Goal: Task Accomplishment & Management: Manage account settings

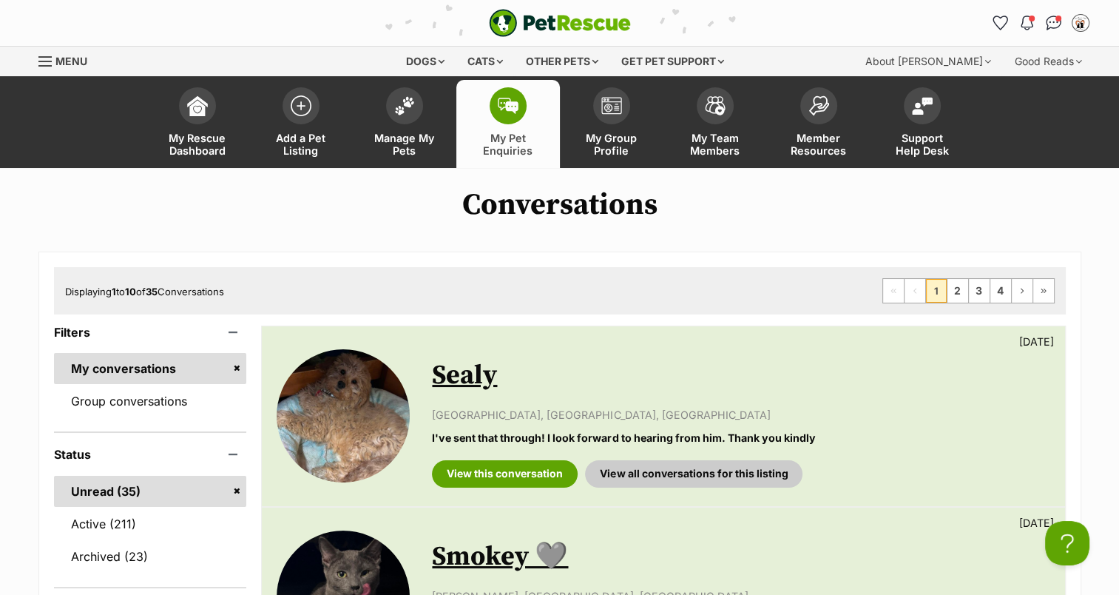
click at [398, 126] on link "Manage My Pets" at bounding box center [405, 124] width 104 height 88
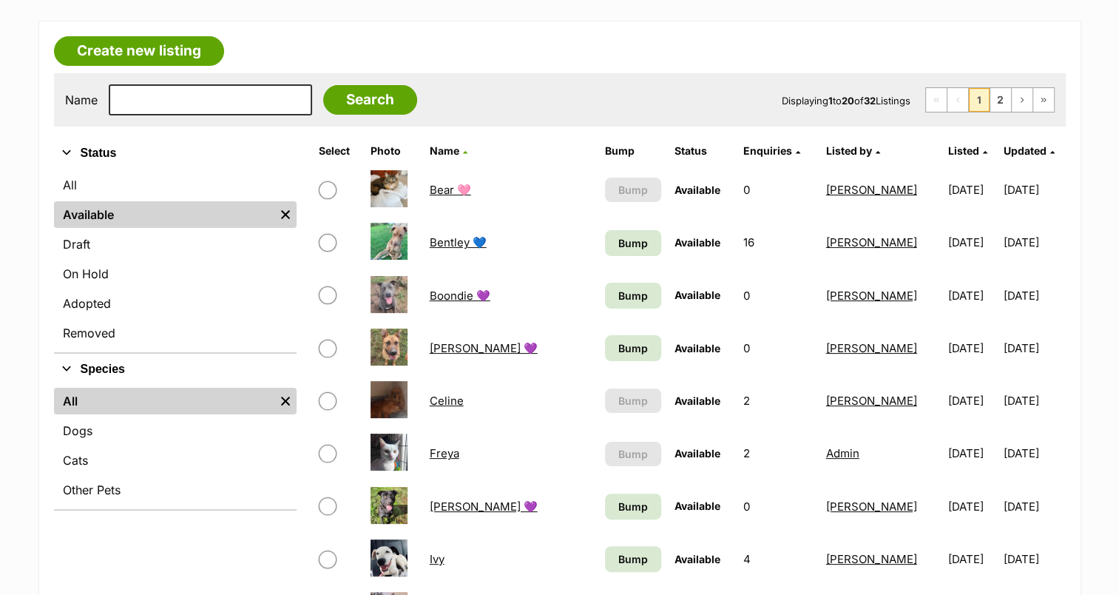
scroll to position [231, 0]
click at [131, 461] on link "Cats" at bounding box center [175, 460] width 243 height 27
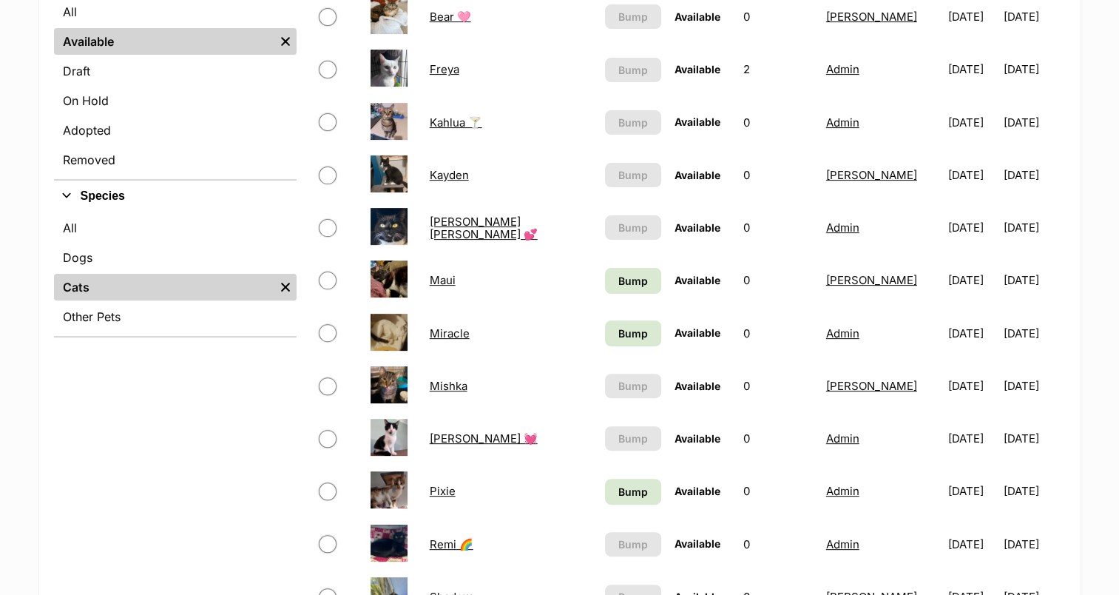
scroll to position [405, 0]
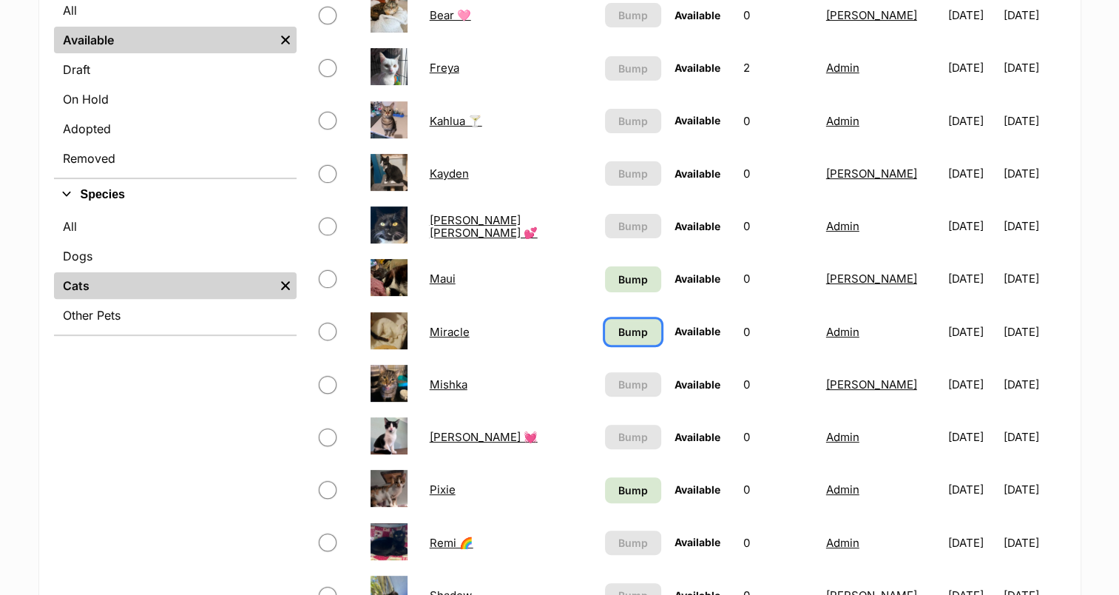
click at [619, 324] on span "Bump" at bounding box center [634, 332] width 30 height 16
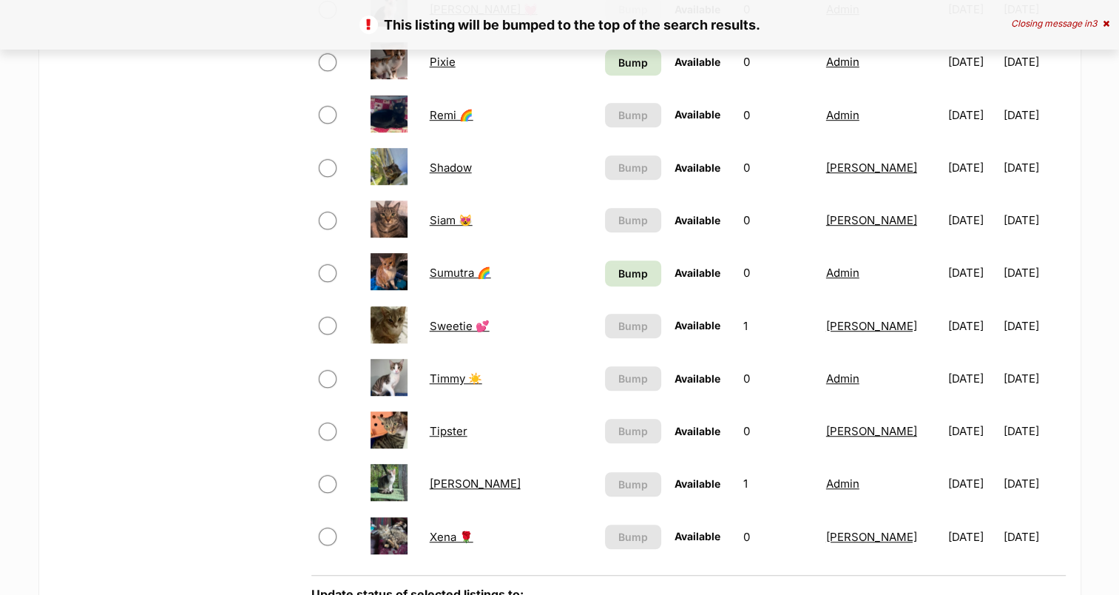
scroll to position [817, 0]
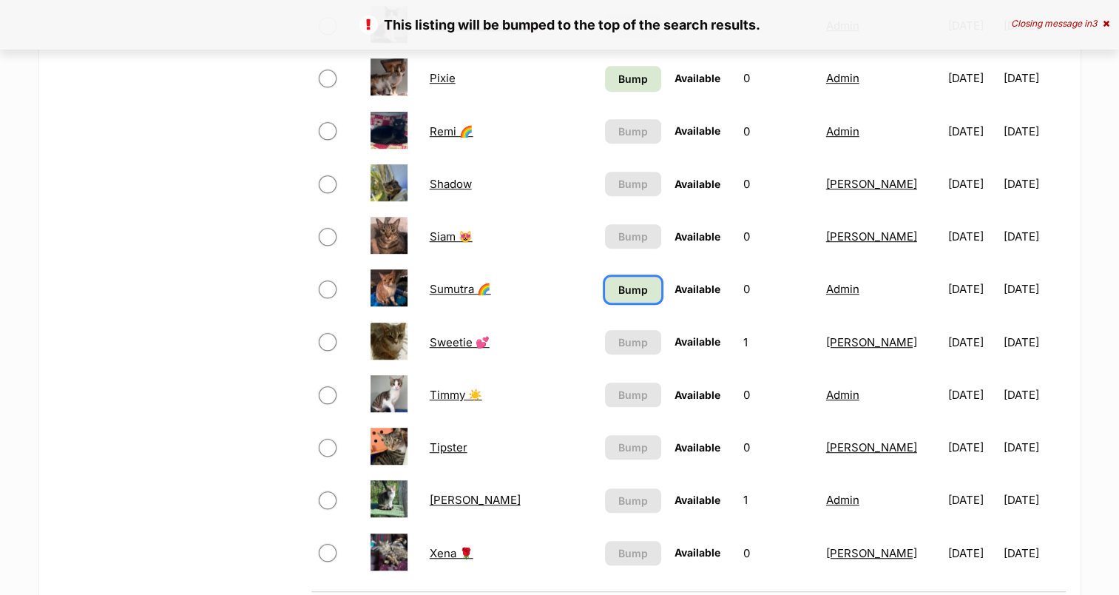
click at [619, 285] on span "Bump" at bounding box center [634, 290] width 30 height 16
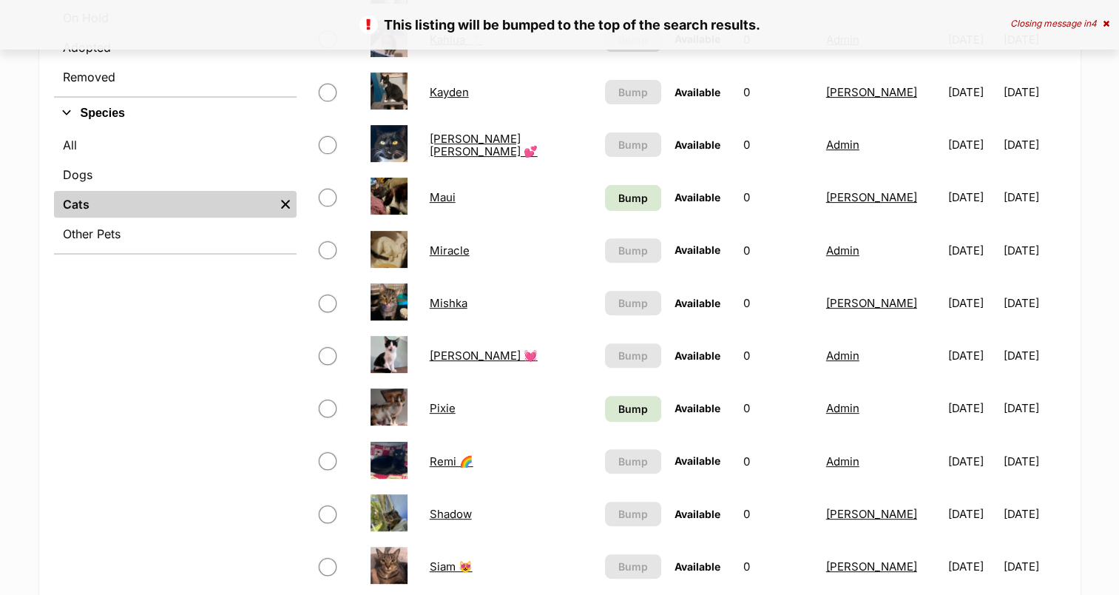
scroll to position [488, 0]
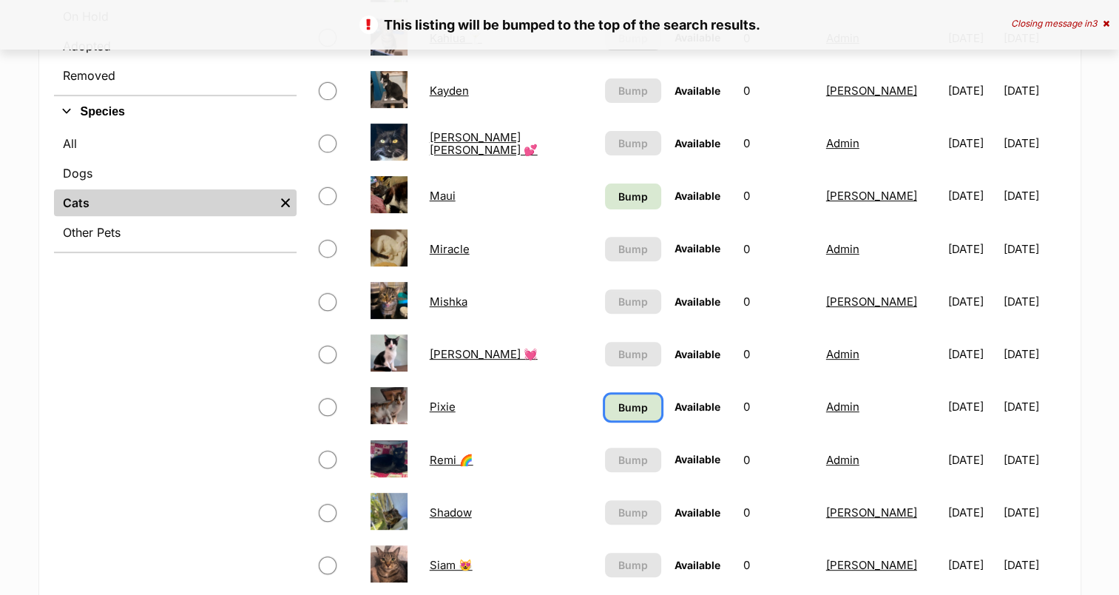
click at [619, 401] on span "Bump" at bounding box center [634, 408] width 30 height 16
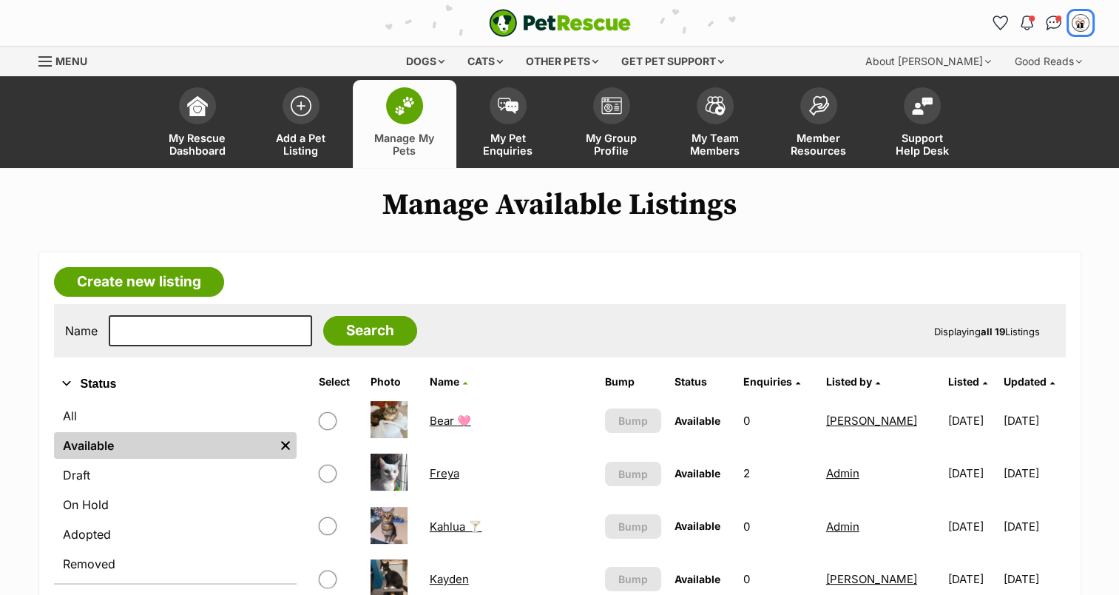
click at [1074, 28] on img "My account" at bounding box center [1081, 23] width 15 height 15
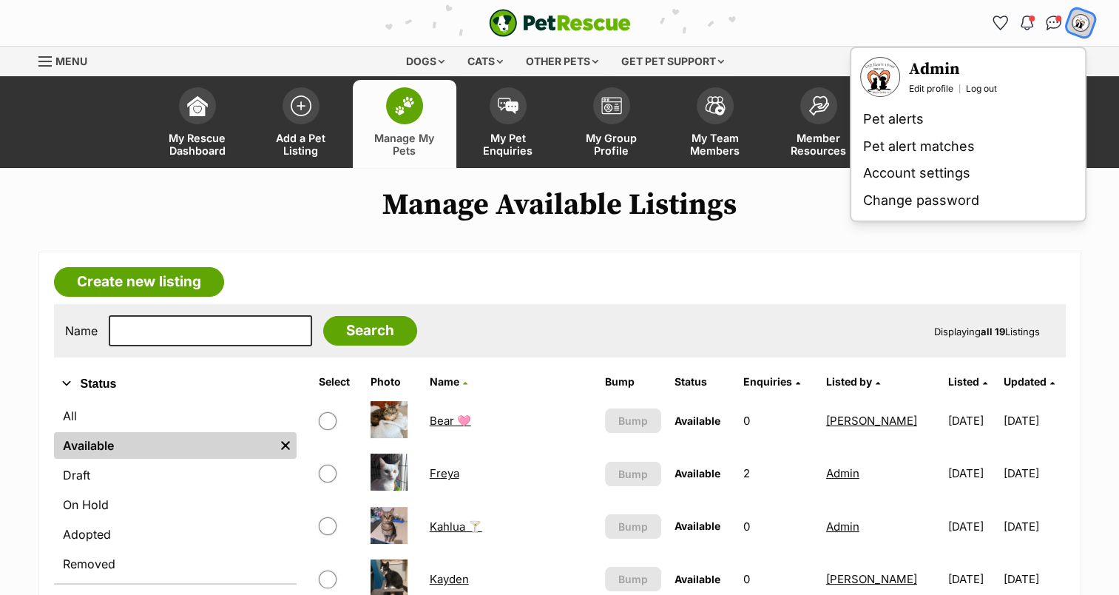
click at [971, 91] on link "Log out" at bounding box center [981, 89] width 31 height 12
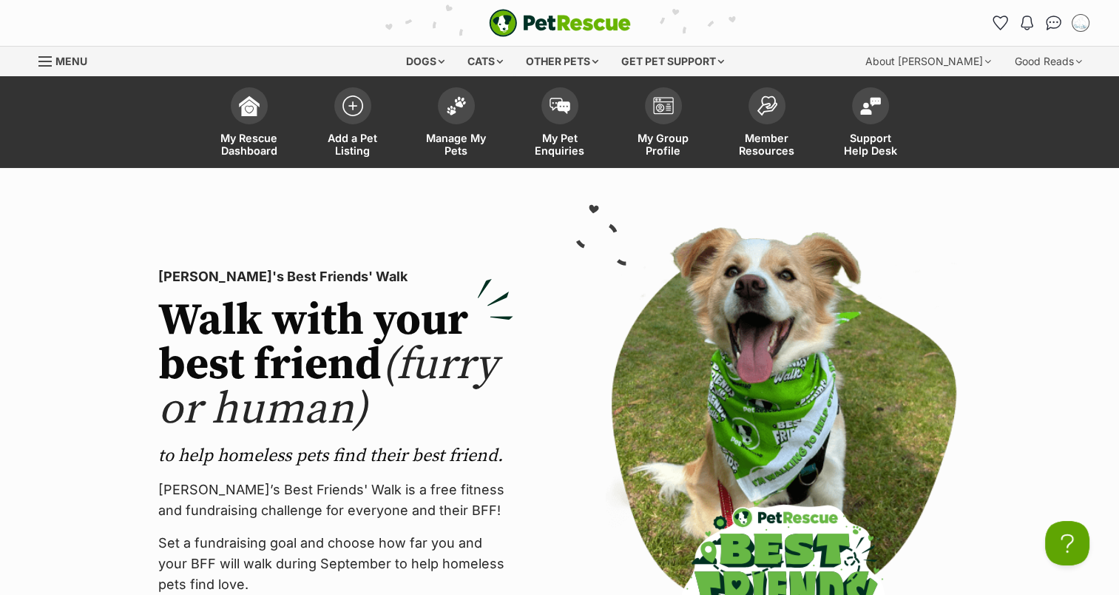
click at [455, 118] on span at bounding box center [456, 105] width 37 height 37
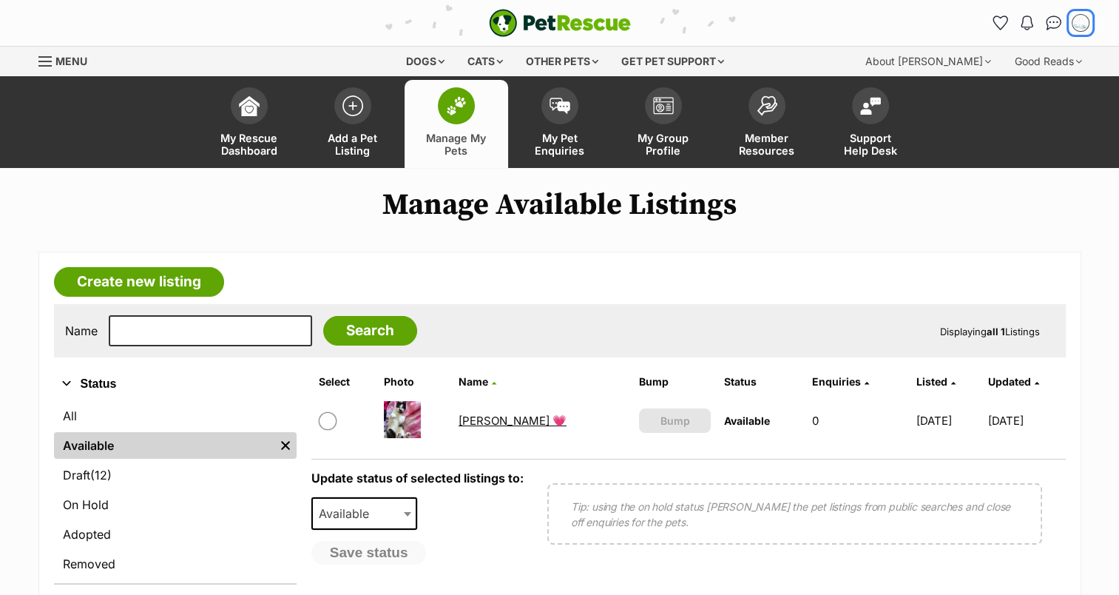
click at [1079, 20] on img "My account" at bounding box center [1081, 23] width 15 height 15
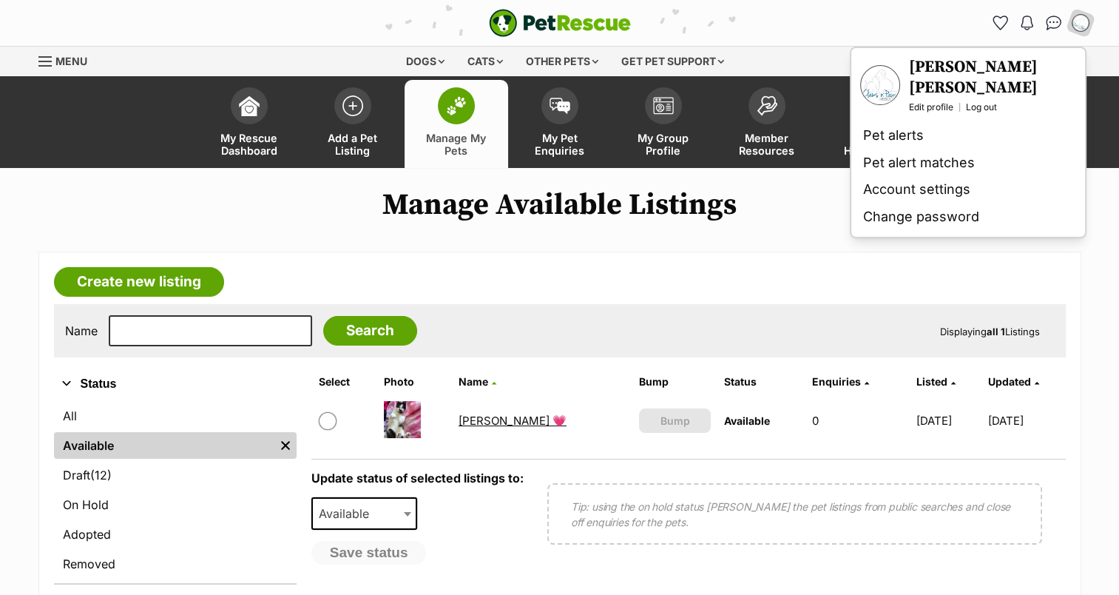
click at [1107, 495] on main "Manage Available Listings Create new listing Name Search Displaying all 1 Listi…" at bounding box center [559, 496] width 1119 height 616
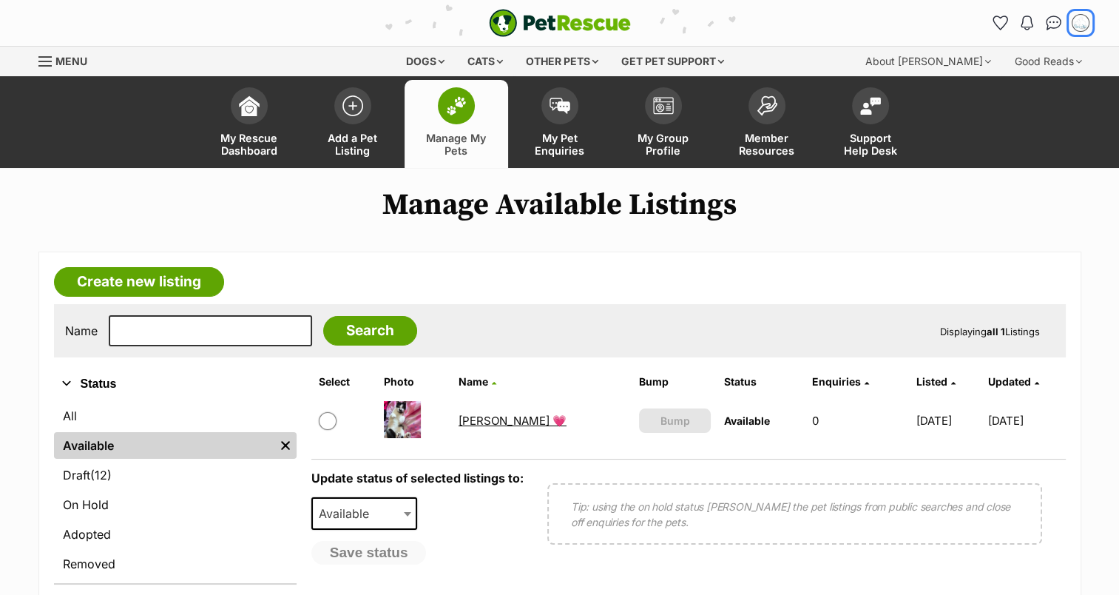
click at [1079, 24] on img "My account" at bounding box center [1081, 23] width 15 height 15
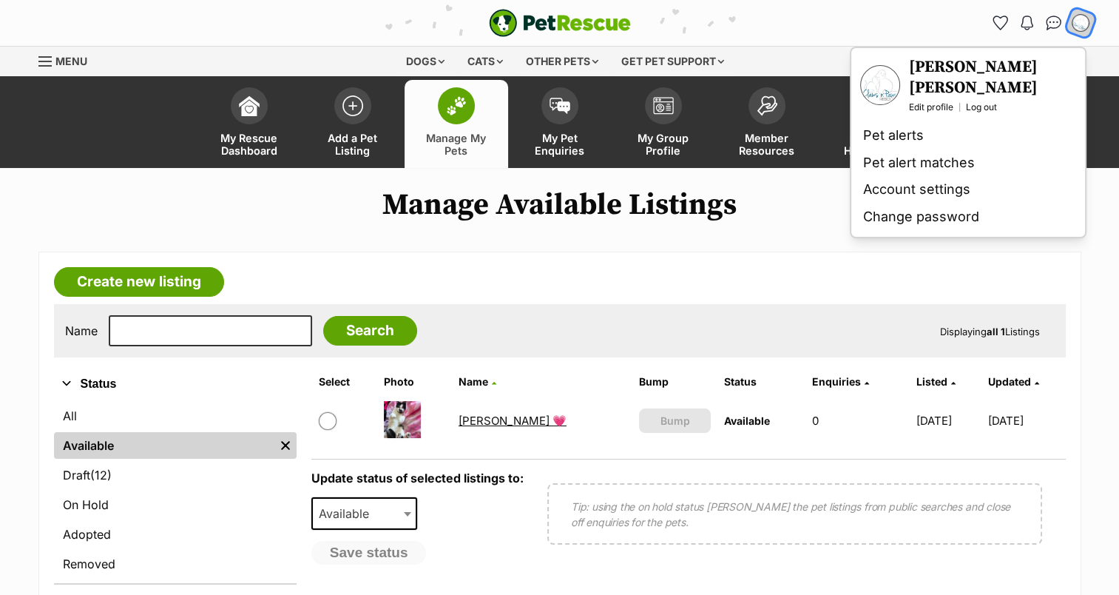
click at [981, 101] on link "Log out" at bounding box center [981, 107] width 31 height 12
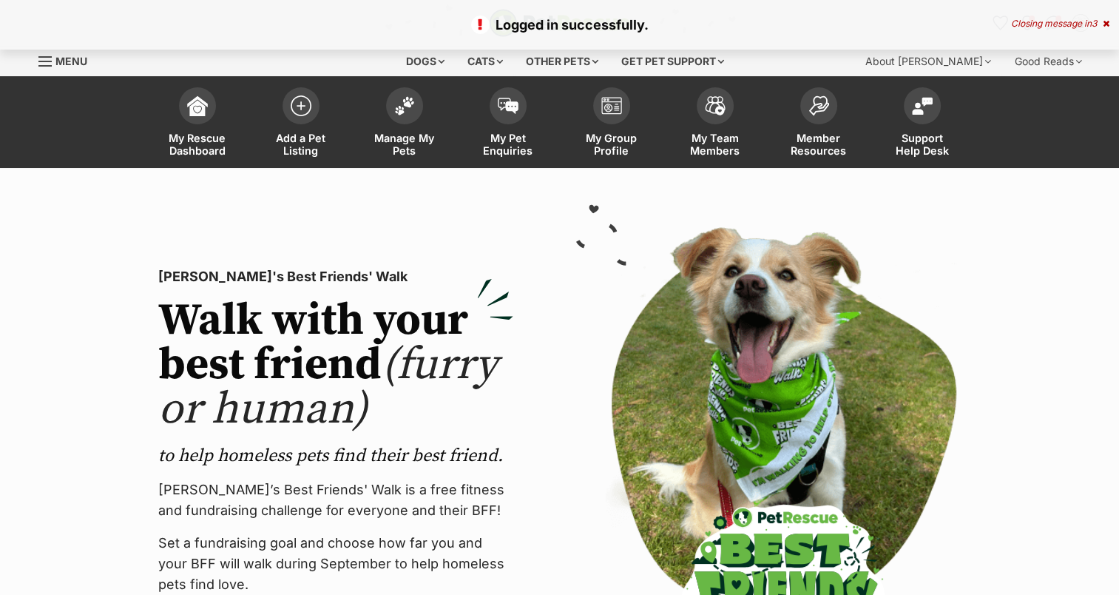
click at [522, 110] on span at bounding box center [508, 105] width 37 height 37
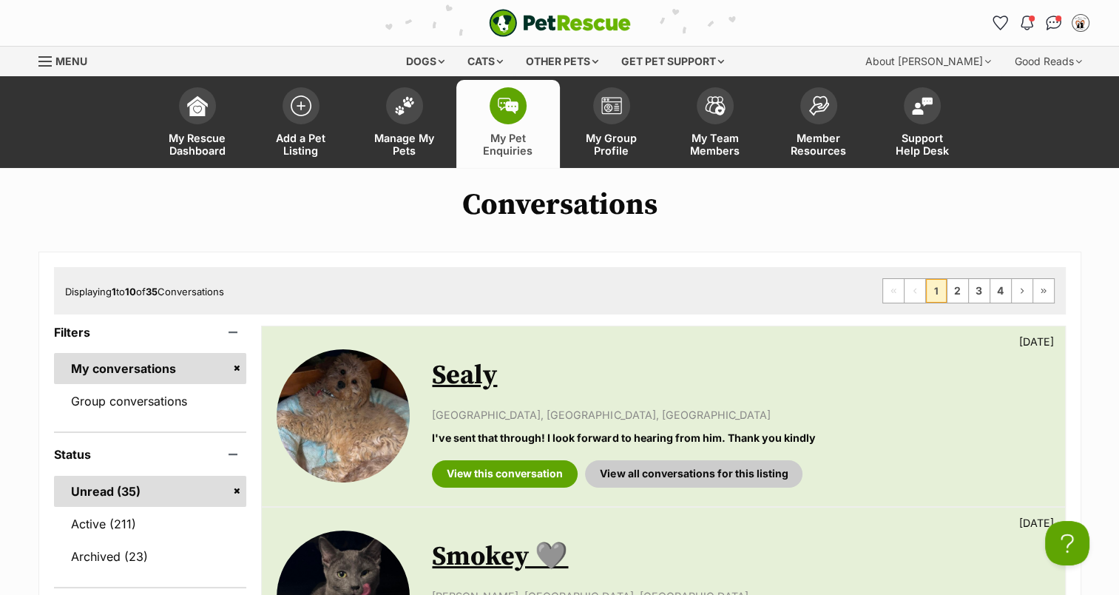
click at [398, 125] on link "Manage My Pets" at bounding box center [405, 124] width 104 height 88
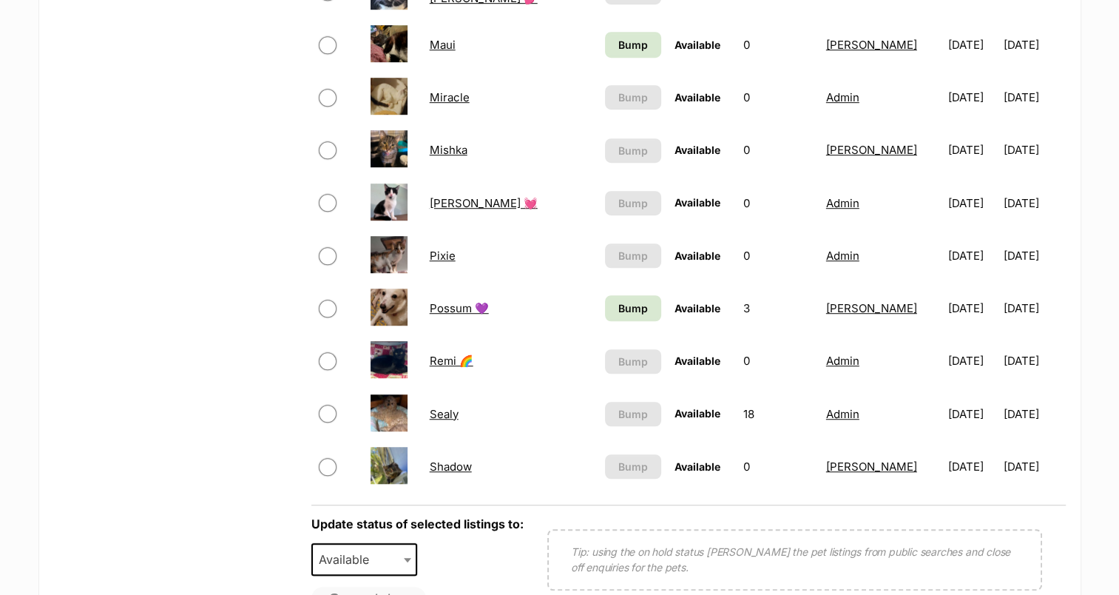
scroll to position [957, 0]
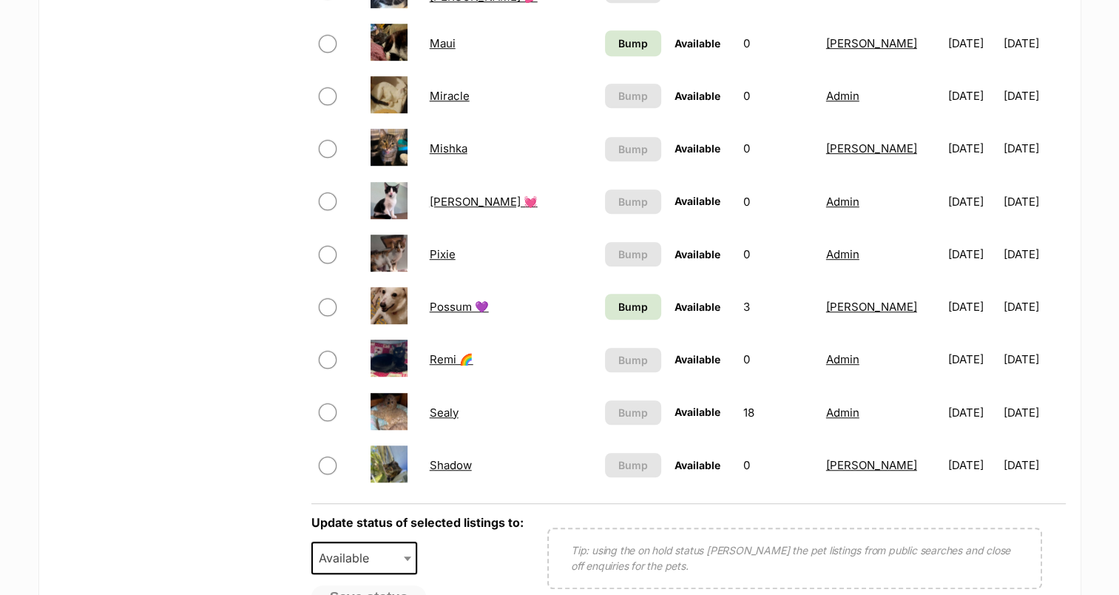
click at [456, 47] on link "Maui" at bounding box center [443, 43] width 26 height 14
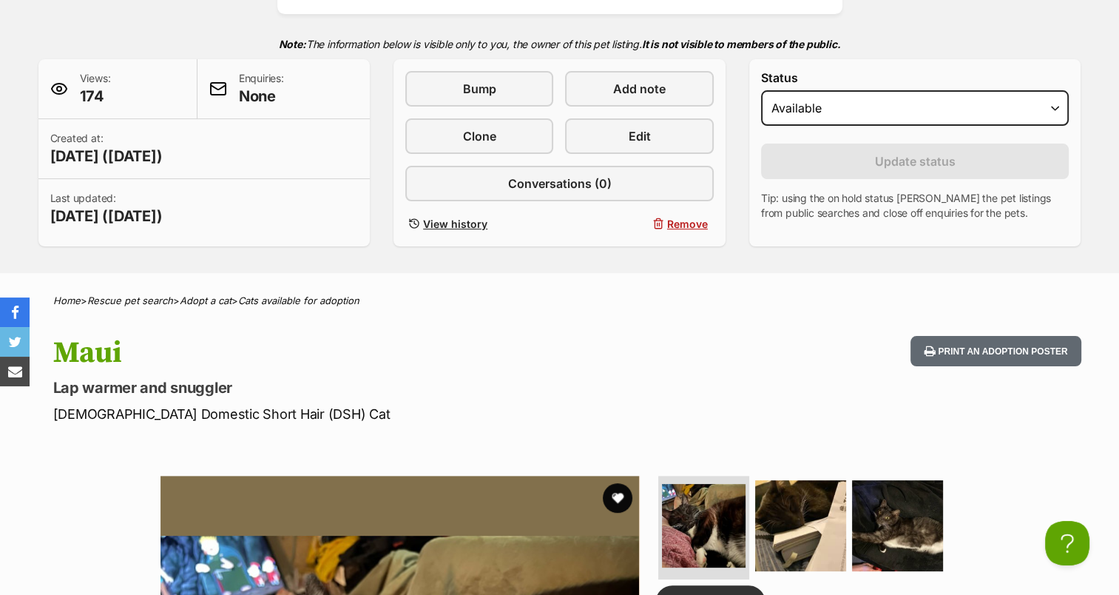
scroll to position [303, 0]
click at [880, 527] on img at bounding box center [897, 526] width 91 height 91
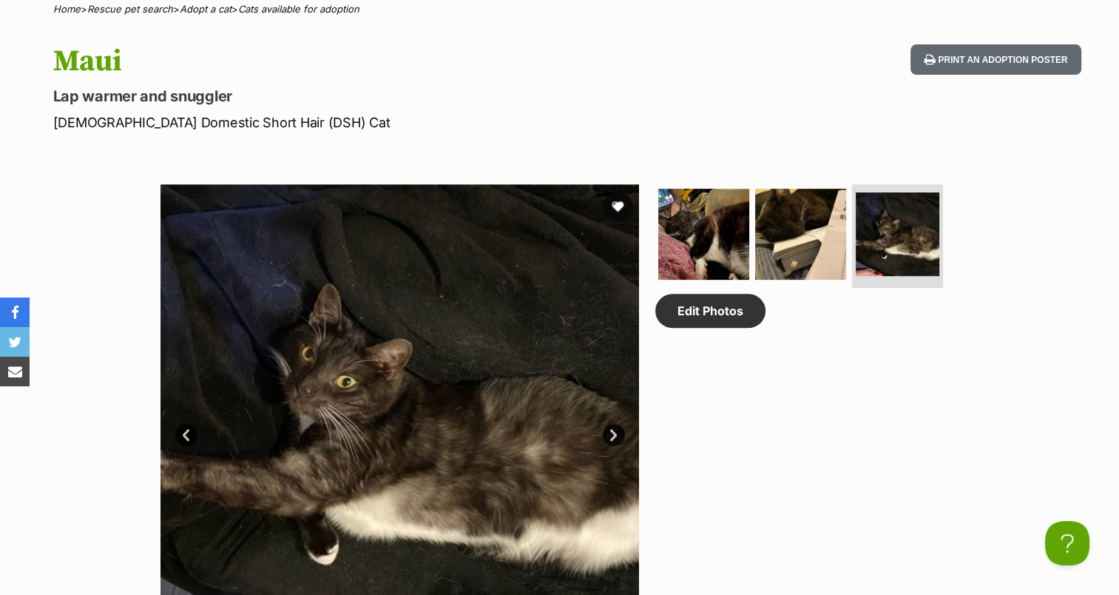
scroll to position [599, 0]
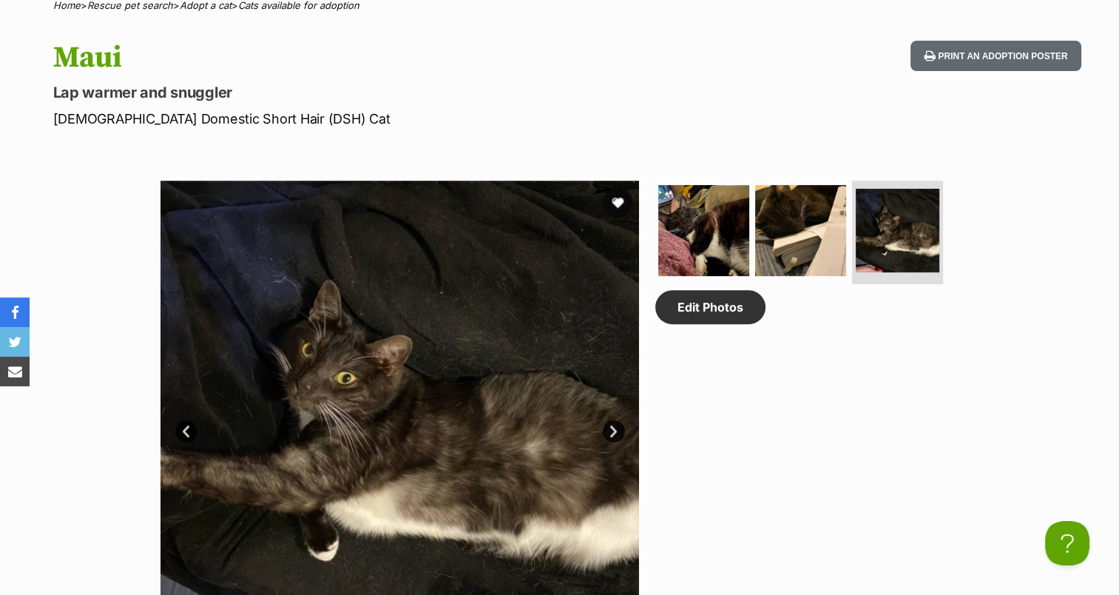
click at [806, 235] on img at bounding box center [800, 230] width 91 height 91
